Goal: Communication & Community: Ask a question

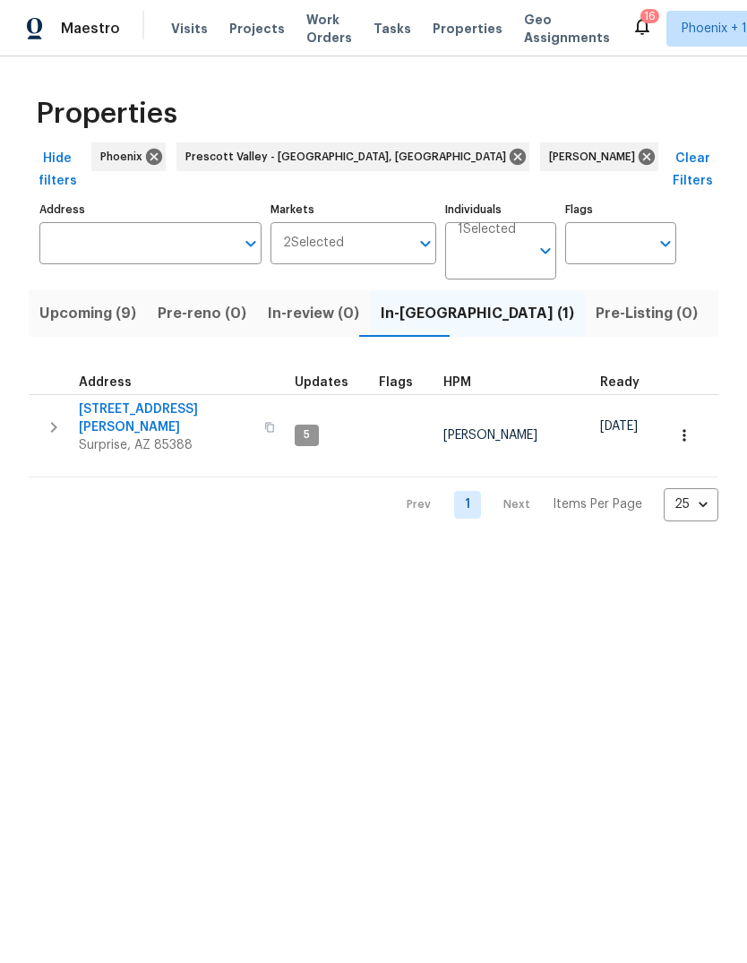
click at [58, 417] on icon "button" at bounding box center [54, 428] width 22 height 22
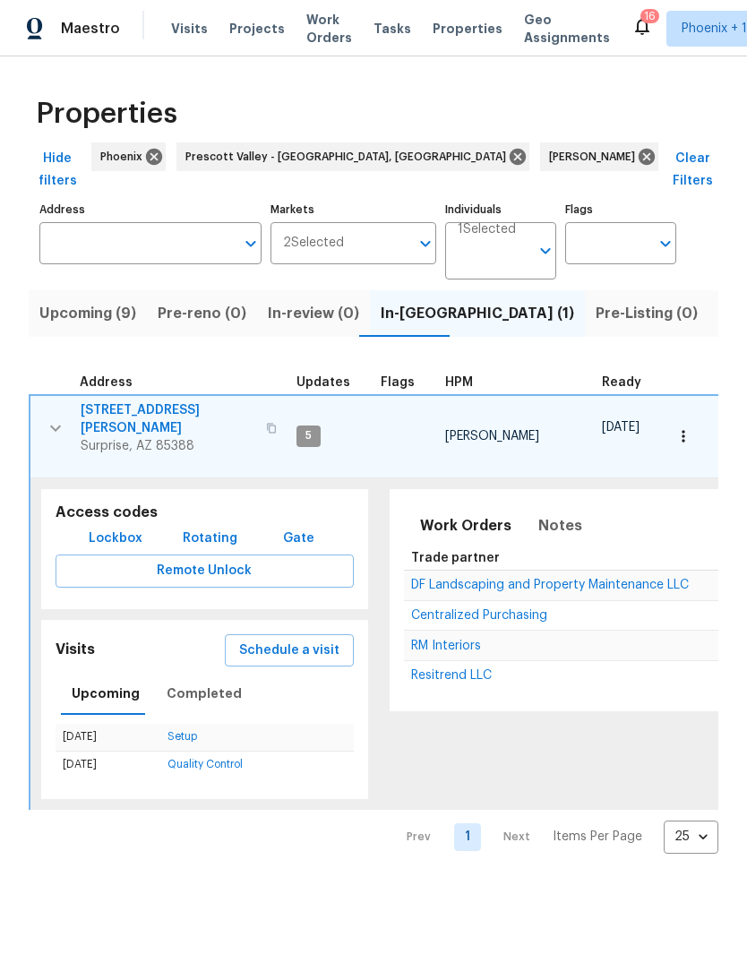
click at [435, 640] on span "RM Interiors" at bounding box center [446, 646] width 70 height 13
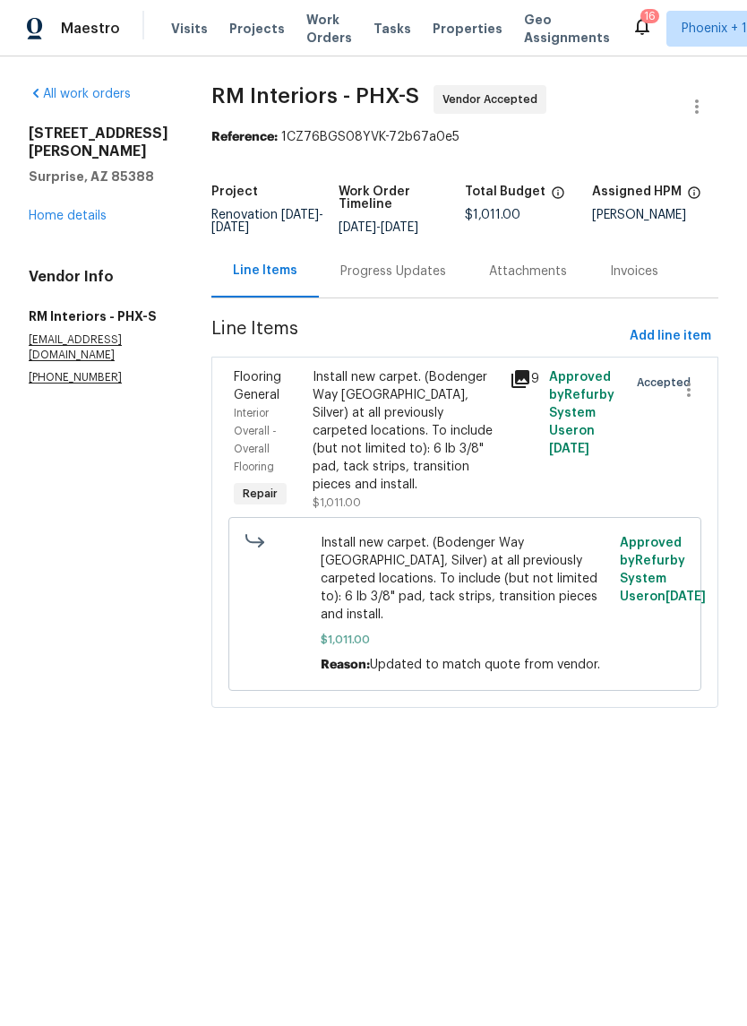
click at [399, 266] on div "Progress Updates" at bounding box center [393, 271] width 106 height 18
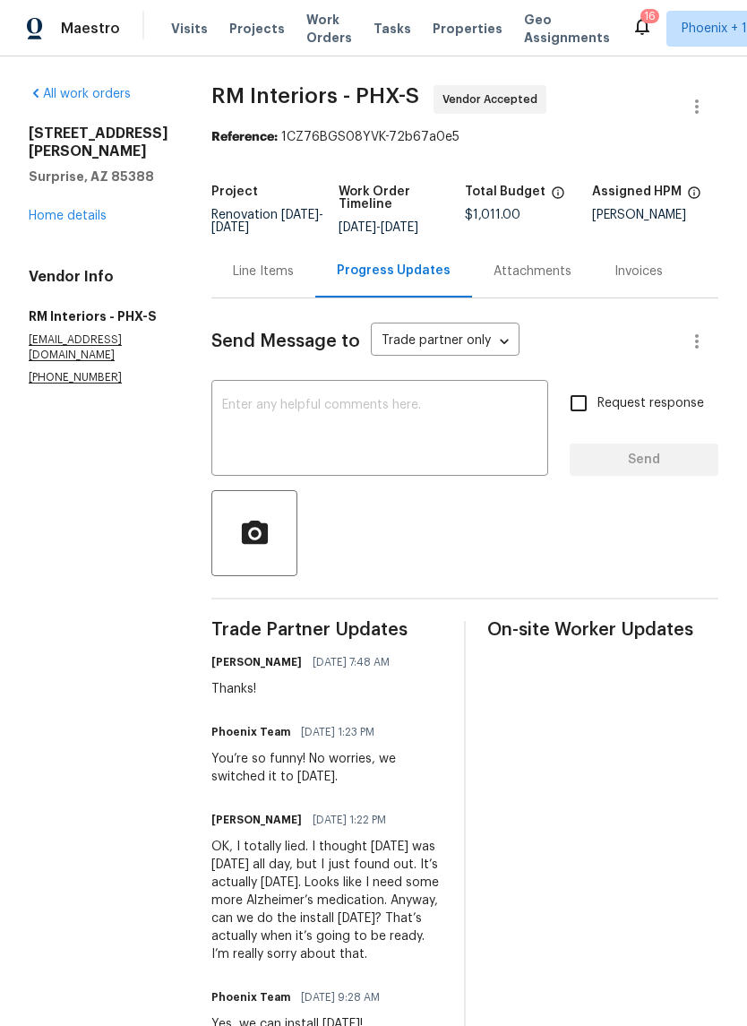
click at [416, 409] on textarea at bounding box center [379, 430] width 315 height 63
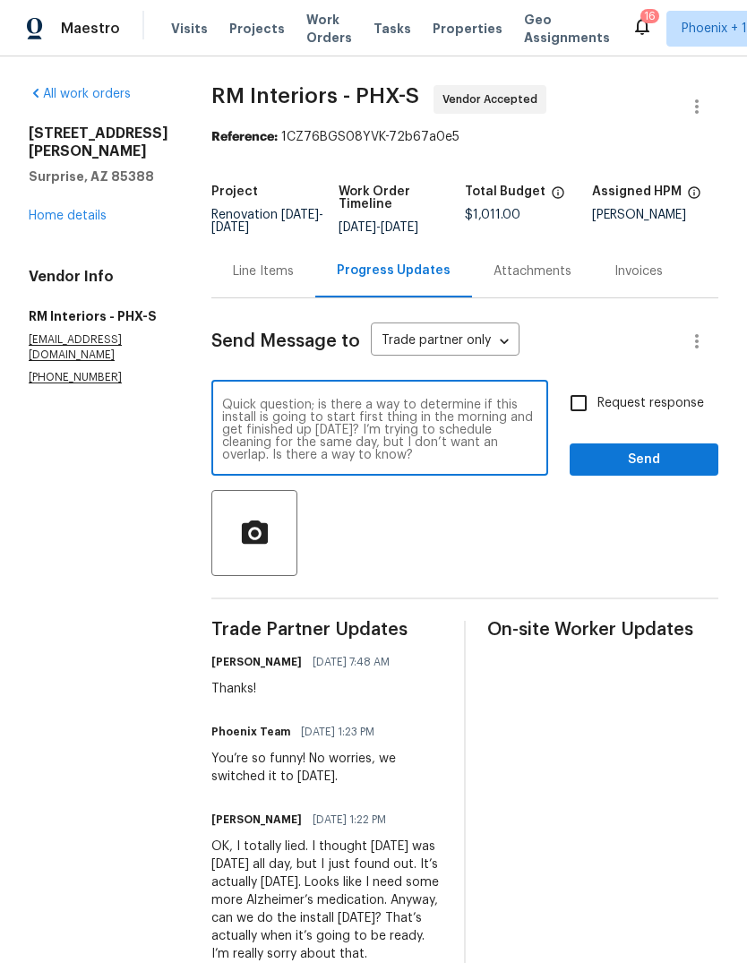
type textarea "Quick question; is there a way to determine if this install is going to start f…"
click at [650, 471] on button "Send" at bounding box center [644, 459] width 149 height 33
